Goal: Communication & Community: Connect with others

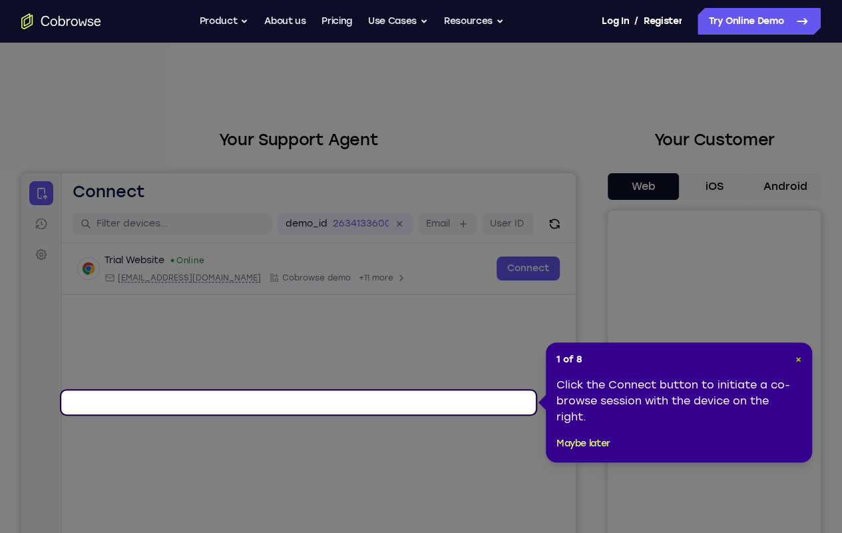
click at [798, 355] on span "×" at bounding box center [799, 358] width 6 height 11
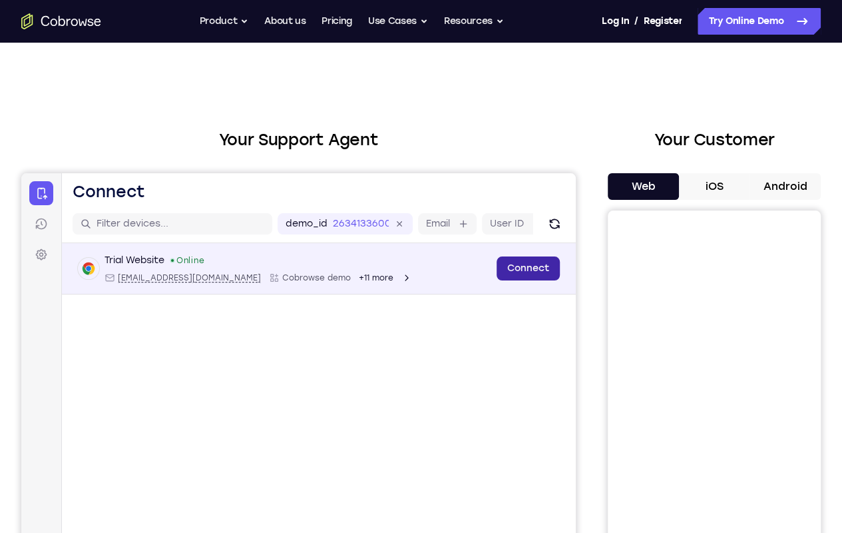
click at [497, 280] on link "Connect" at bounding box center [528, 268] width 63 height 24
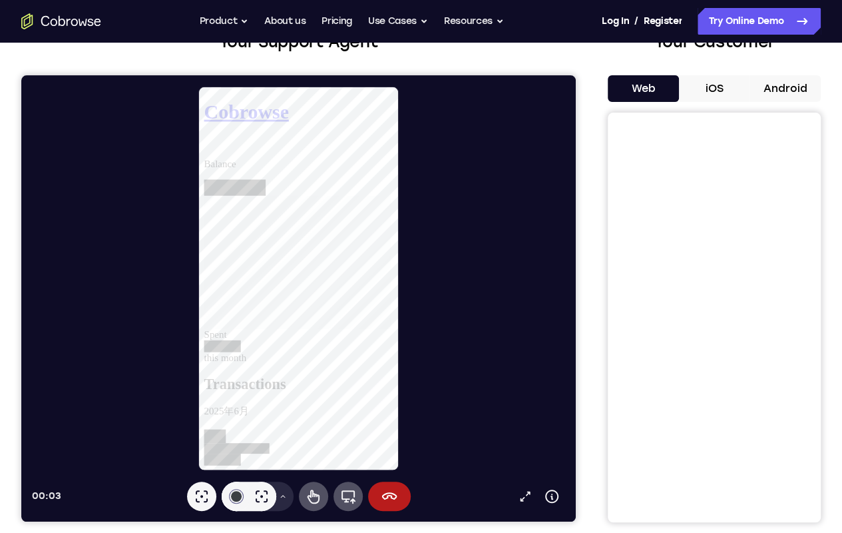
scroll to position [97, 0]
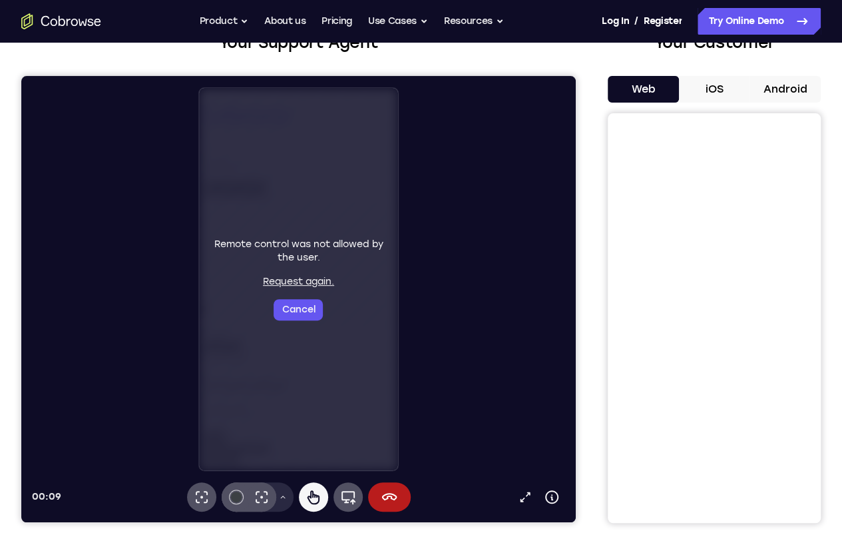
click at [258, 297] on div "Remote control was not allowed by the user. Request again. Cancel" at bounding box center [298, 279] width 188 height 83
click at [274, 306] on button "Cancel" at bounding box center [298, 309] width 49 height 21
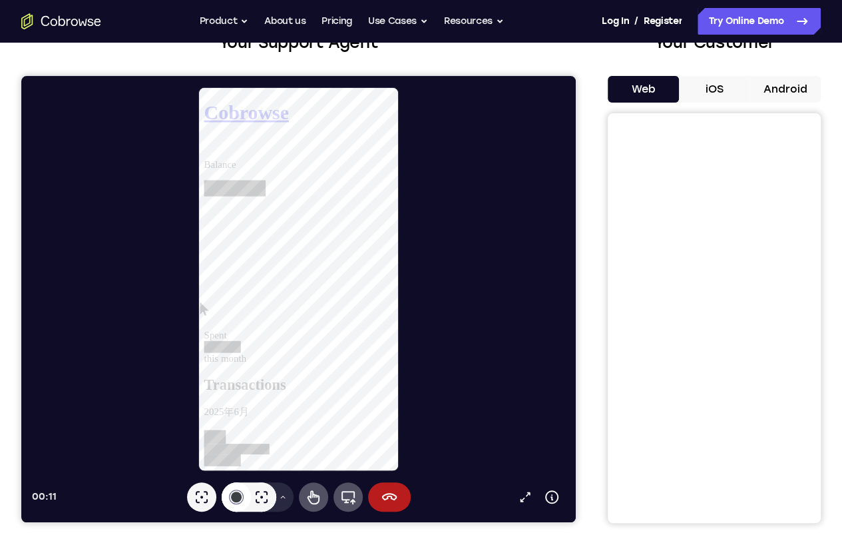
click at [222, 490] on button "#3c4044" at bounding box center [236, 496] width 29 height 29
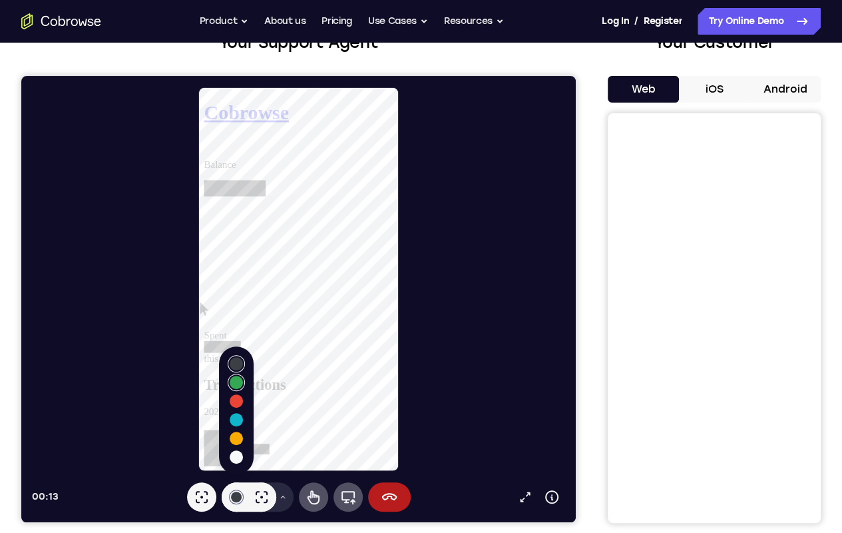
click at [230, 375] on button "Select color #34a853" at bounding box center [236, 381] width 13 height 13
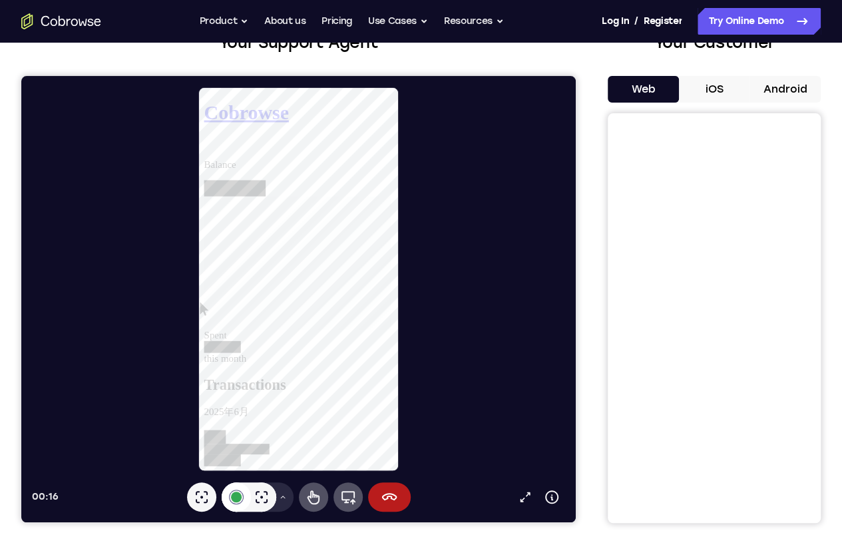
click at [231, 493] on div at bounding box center [236, 496] width 11 height 11
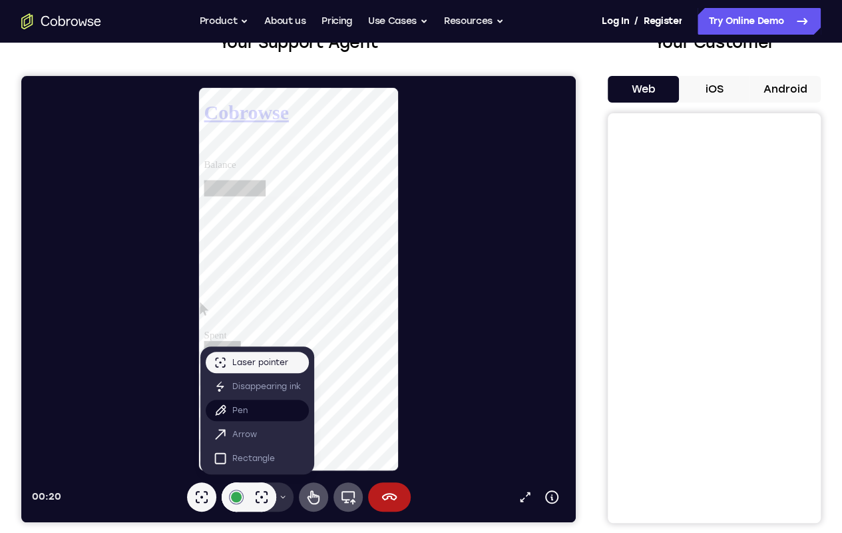
click at [222, 407] on button "Pen" at bounding box center [257, 409] width 103 height 21
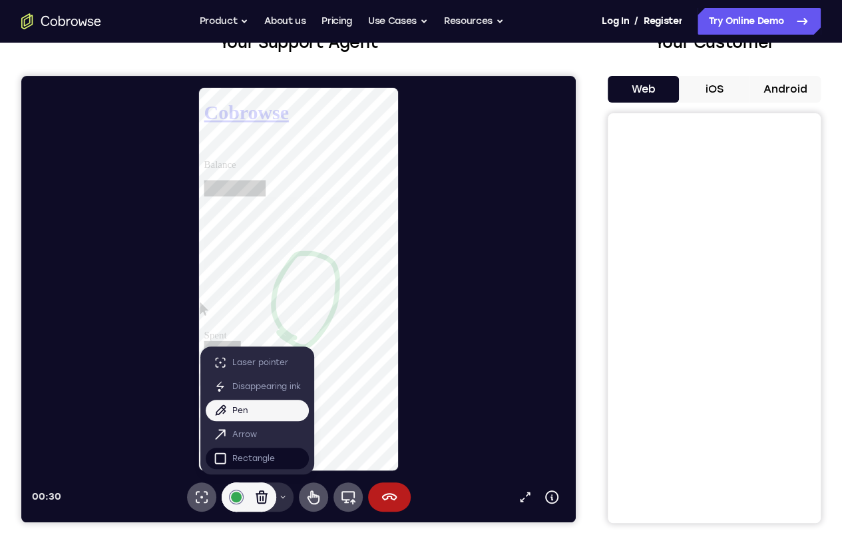
click at [232, 455] on p "Rectangle" at bounding box center [253, 457] width 43 height 13
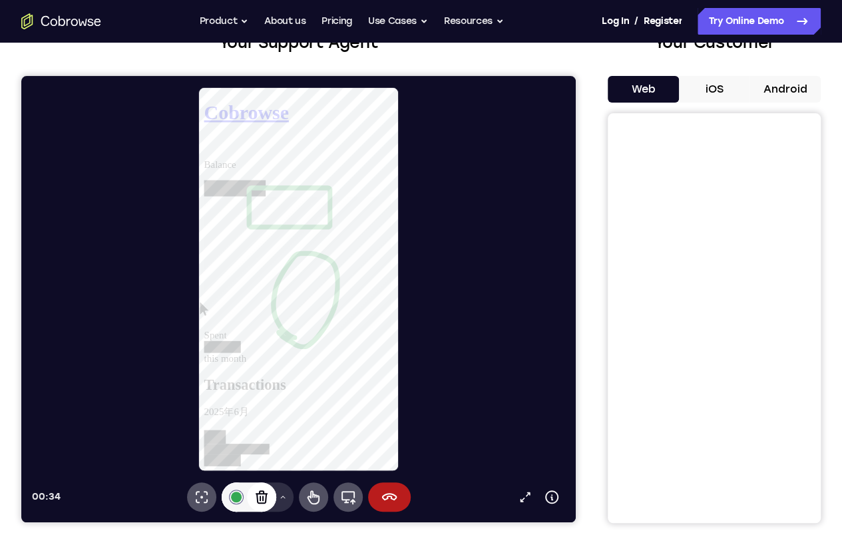
click at [247, 507] on div "Clear annotations" at bounding box center [261, 496] width 29 height 29
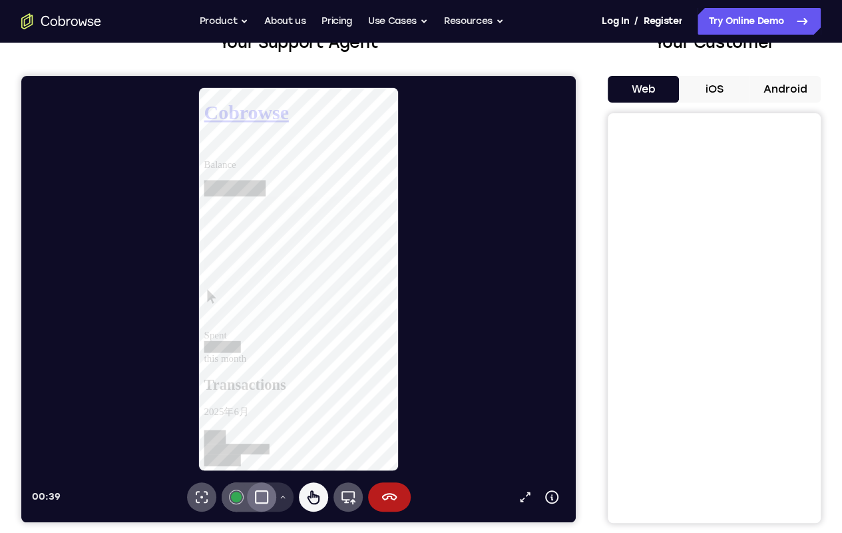
click at [304, 518] on div at bounding box center [253, 523] width 99 height 11
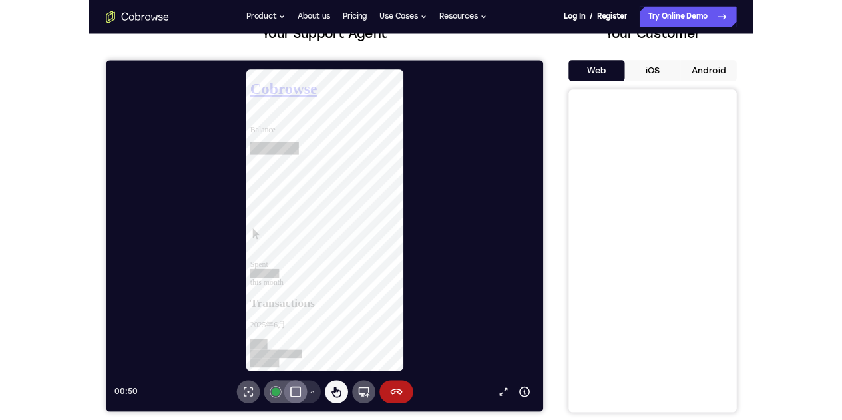
scroll to position [0, 0]
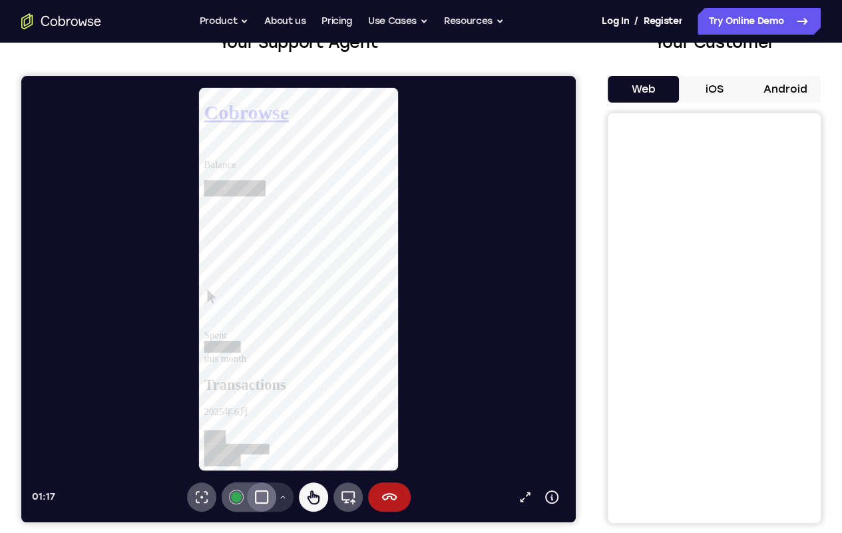
click at [244, 529] on div at bounding box center [223, 535] width 39 height 13
click at [382, 441] on link at bounding box center [305, 466] width 202 height 51
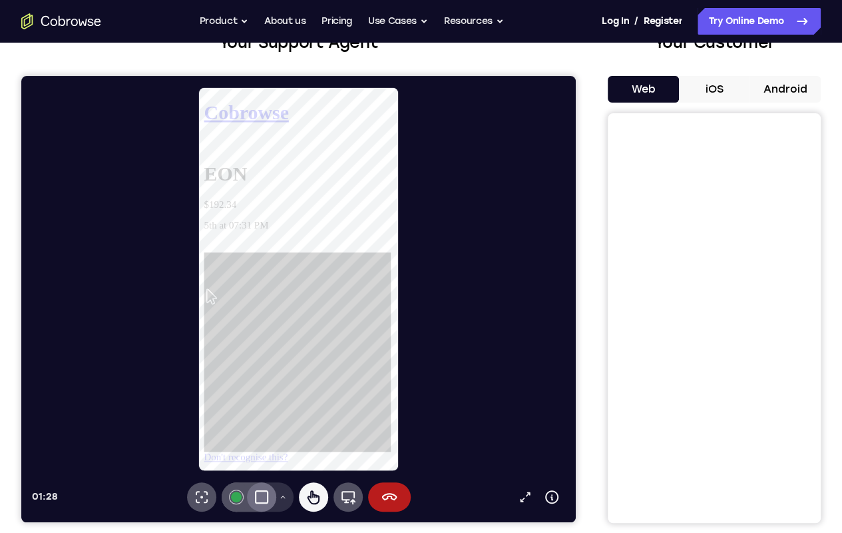
click at [294, 476] on link "Don't recognise this?" at bounding box center [248, 481] width 89 height 11
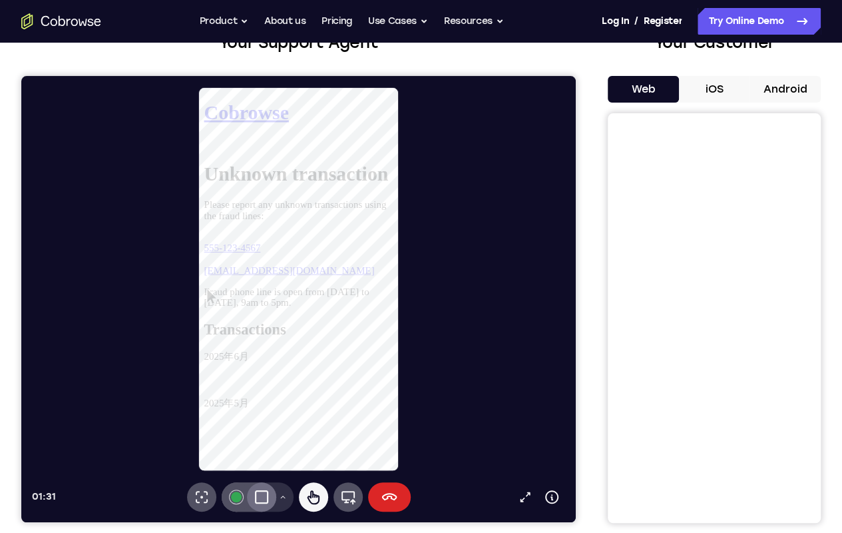
click at [381, 492] on icon at bounding box center [389, 497] width 16 height 16
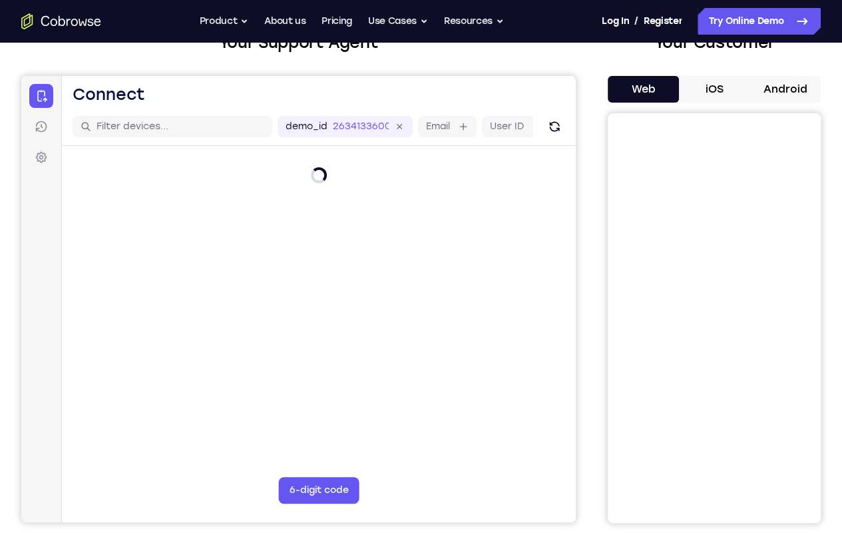
click at [337, 492] on main "demo_id 2634133600 2634133600 Email User ID Device ID Device name 6-digit code …" at bounding box center [319, 331] width 514 height 446
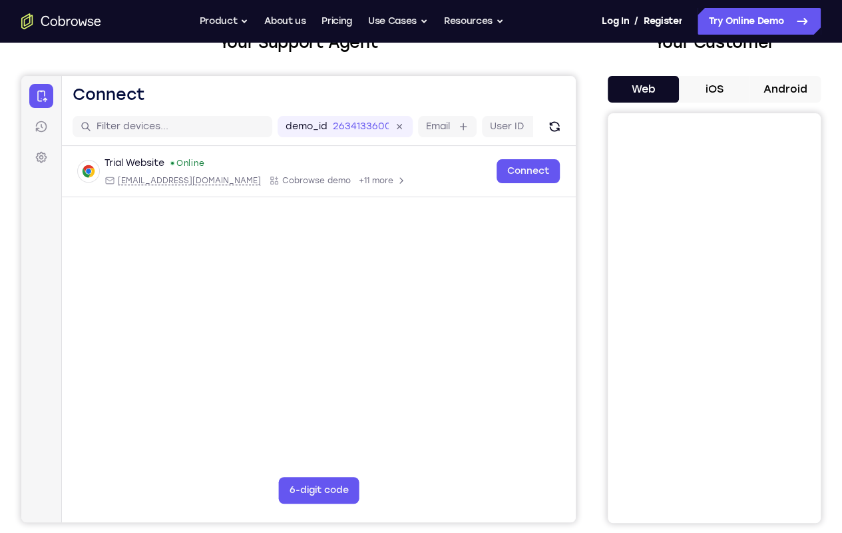
click at [21, 76] on span "button" at bounding box center [21, 76] width 0 height 0
click at [21, 76] on link "Sessions" at bounding box center [21, 76] width 0 height 0
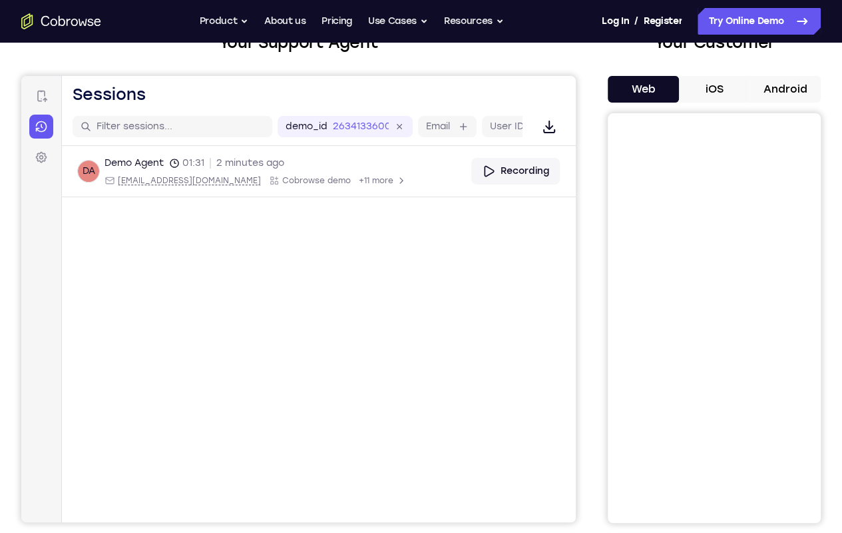
click at [21, 76] on button "Open main menu" at bounding box center [21, 76] width 0 height 0
click at [21, 76] on span "Connect" at bounding box center [21, 76] width 0 height 0
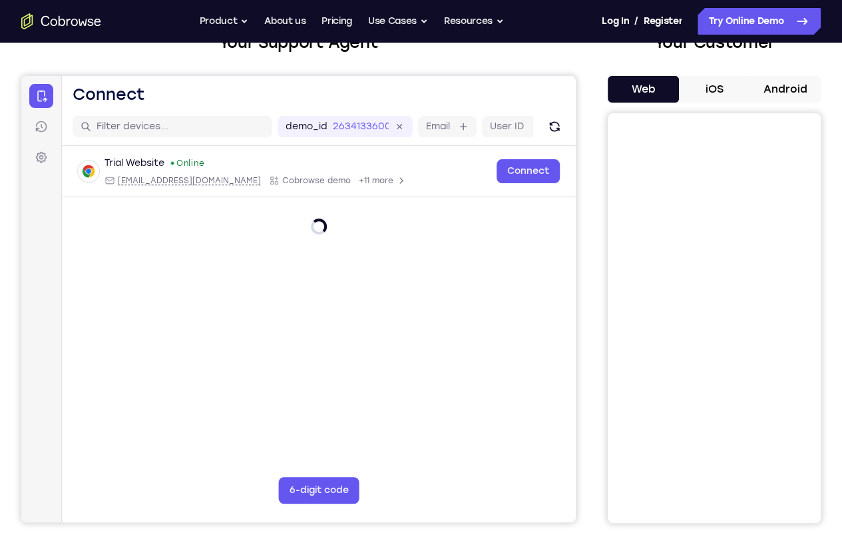
click at [240, 104] on header "Open main menu Connect" at bounding box center [319, 92] width 514 height 32
click at [367, 103] on header "Open main menu Connect" at bounding box center [319, 92] width 514 height 32
